Goal: Information Seeking & Learning: Check status

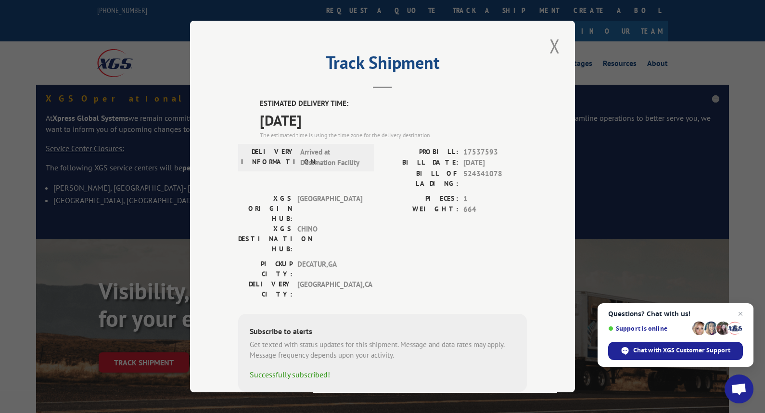
scroll to position [8, 0]
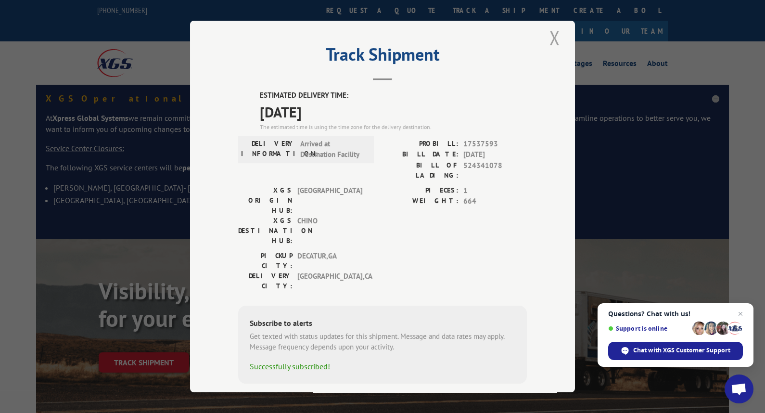
click at [553, 35] on button "Close modal" at bounding box center [555, 38] width 16 height 26
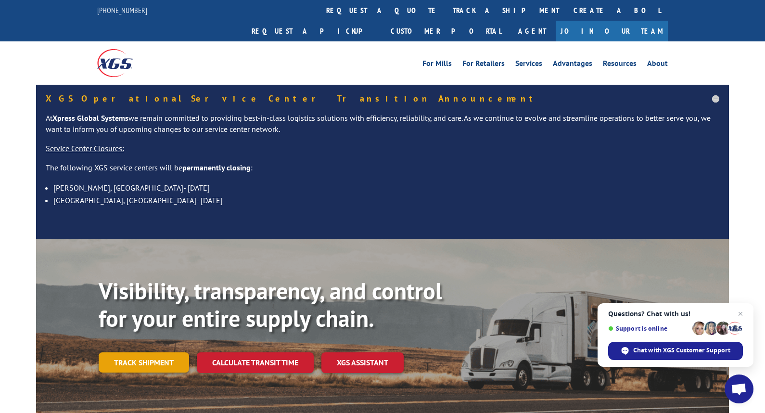
click at [142, 352] on link "Track shipment" at bounding box center [144, 362] width 90 height 20
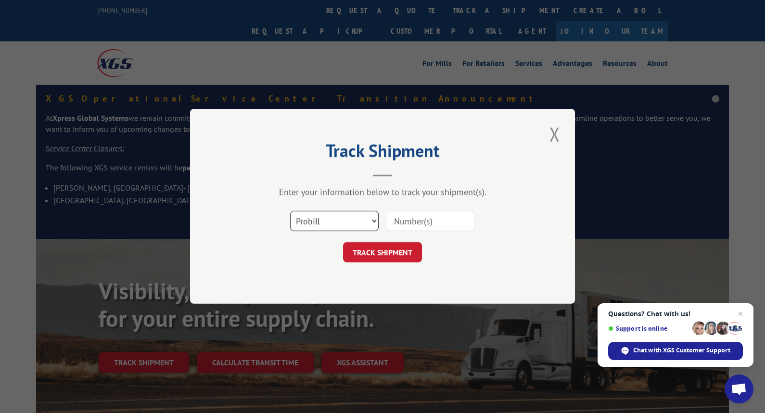
click at [335, 214] on select "Select category... Probill BOL PO" at bounding box center [334, 221] width 89 height 20
select select "bol"
click at [290, 211] on select "Select category... Probill BOL PO" at bounding box center [334, 221] width 89 height 20
click at [418, 213] on input at bounding box center [430, 221] width 89 height 20
paste input "524341078"
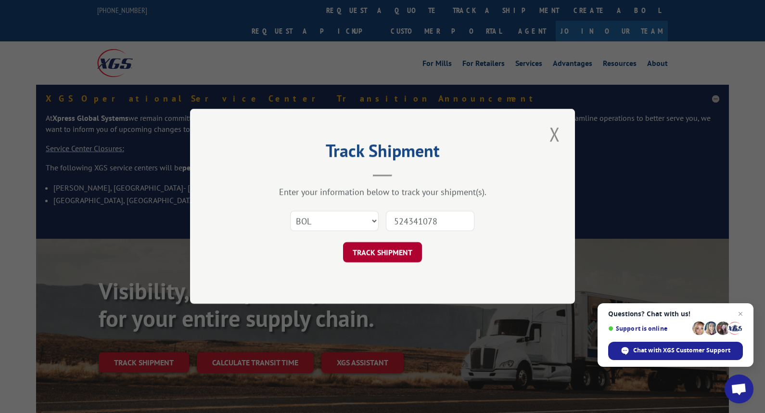
type input "524341078"
click at [366, 255] on button "TRACK SHIPMENT" at bounding box center [382, 253] width 79 height 20
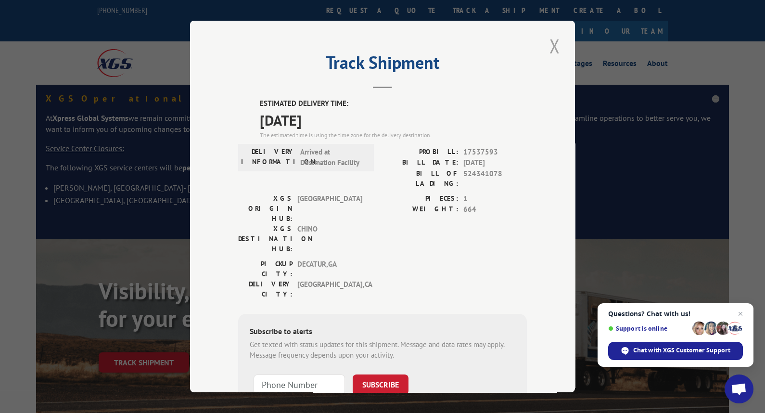
click at [552, 49] on button "Close modal" at bounding box center [555, 46] width 16 height 26
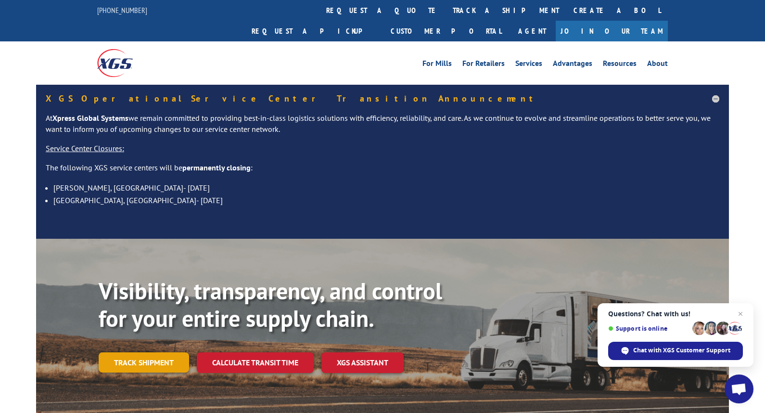
click at [160, 352] on link "Track shipment" at bounding box center [144, 362] width 90 height 20
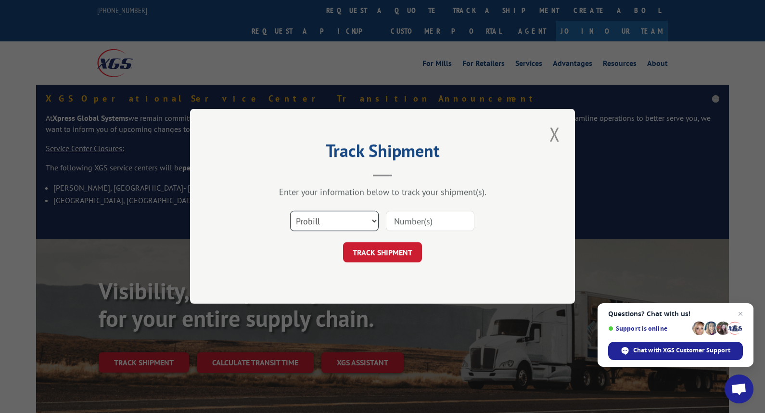
click at [311, 226] on select "Select category... Probill BOL PO" at bounding box center [334, 221] width 89 height 20
select select "bol"
click at [290, 211] on select "Select category... Probill BOL PO" at bounding box center [334, 221] width 89 height 20
click at [425, 215] on input at bounding box center [430, 221] width 89 height 20
paste input "524341078"
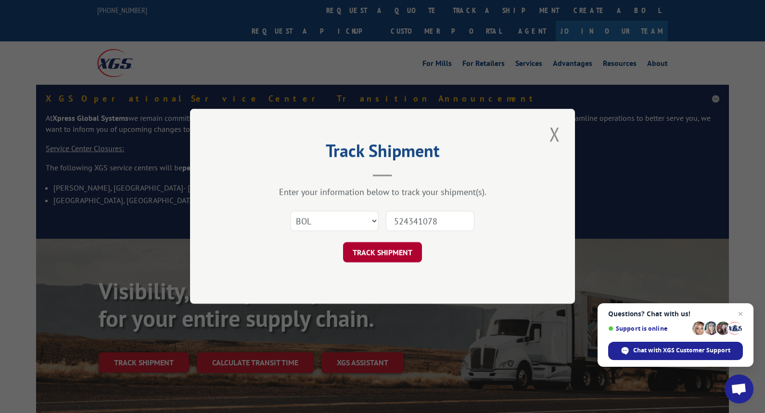
type input "524341078"
click at [396, 250] on button "TRACK SHIPMENT" at bounding box center [382, 253] width 79 height 20
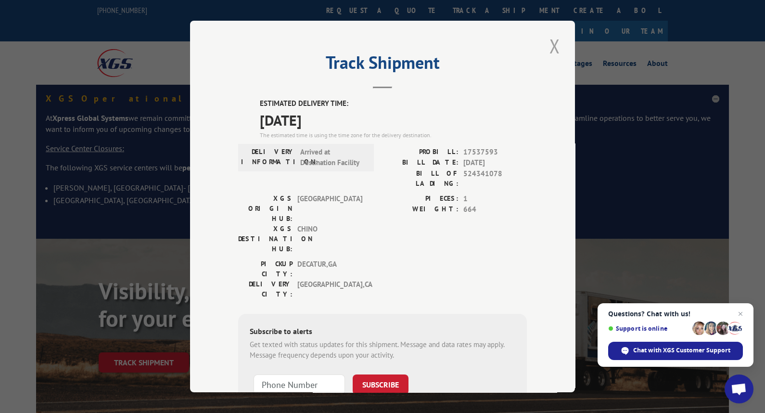
click at [549, 47] on button "Close modal" at bounding box center [555, 46] width 16 height 26
